Goal: Task Accomplishment & Management: Use online tool/utility

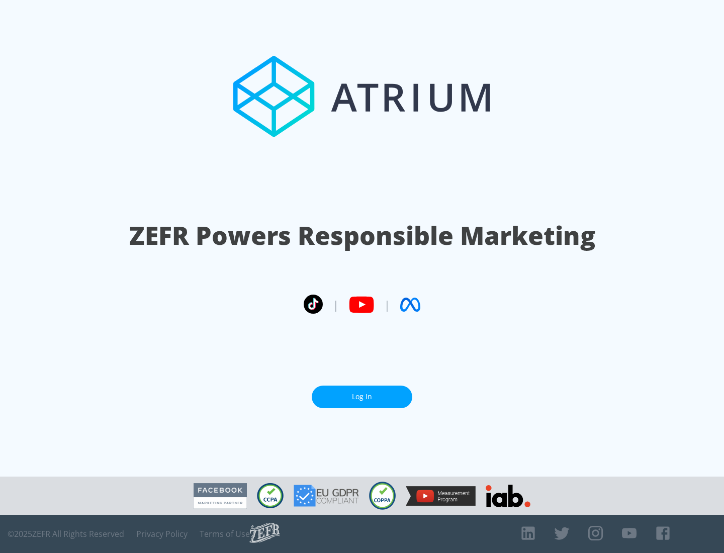
click at [362, 397] on link "Log In" at bounding box center [362, 397] width 101 height 23
